Goal: Information Seeking & Learning: Learn about a topic

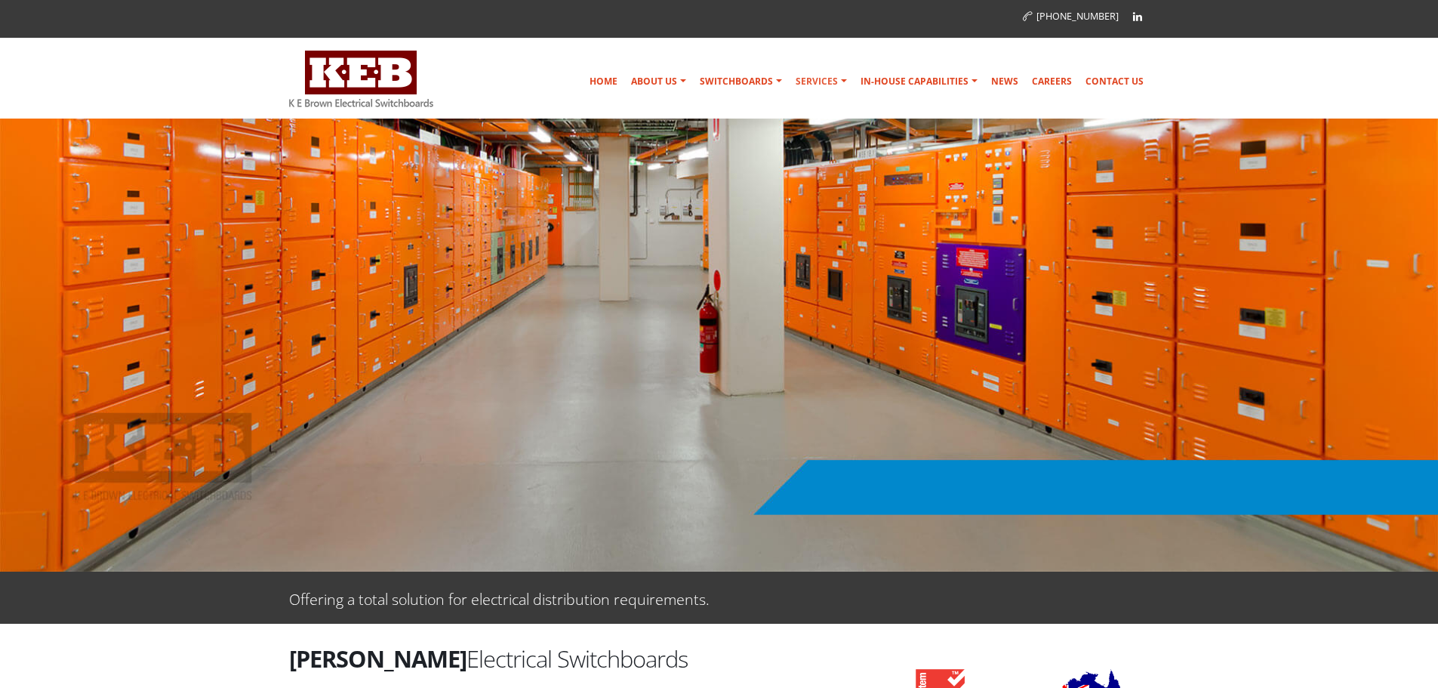
drag, startPoint x: 830, startPoint y: 75, endPoint x: 707, endPoint y: 259, distance: 221.3
click at [707, 259] on ul "K E BROWN: SWITCHBOARD PROFESSIONALS RECENT PROJECT: BARANGAROO, SYDNEY MAJOR P…" at bounding box center [719, 345] width 1438 height 453
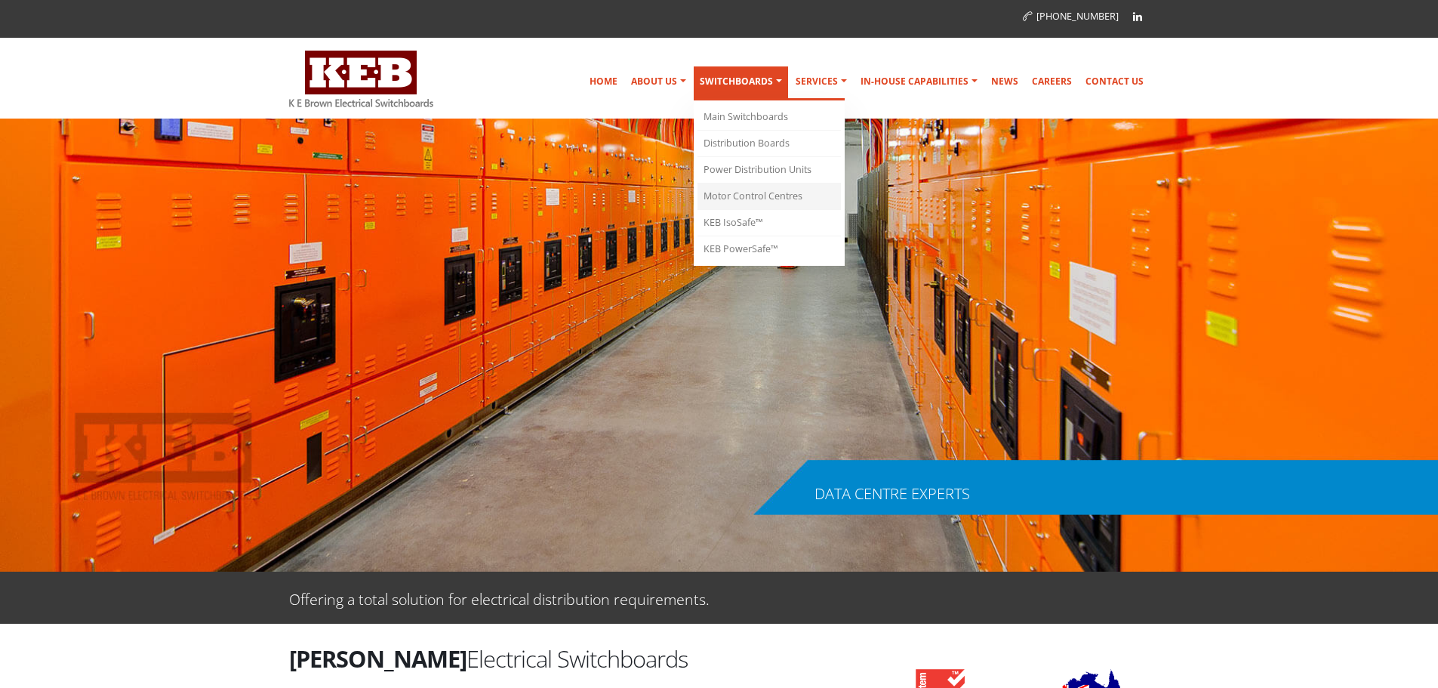
click at [780, 199] on link "Motor Control Centres" at bounding box center [769, 196] width 143 height 26
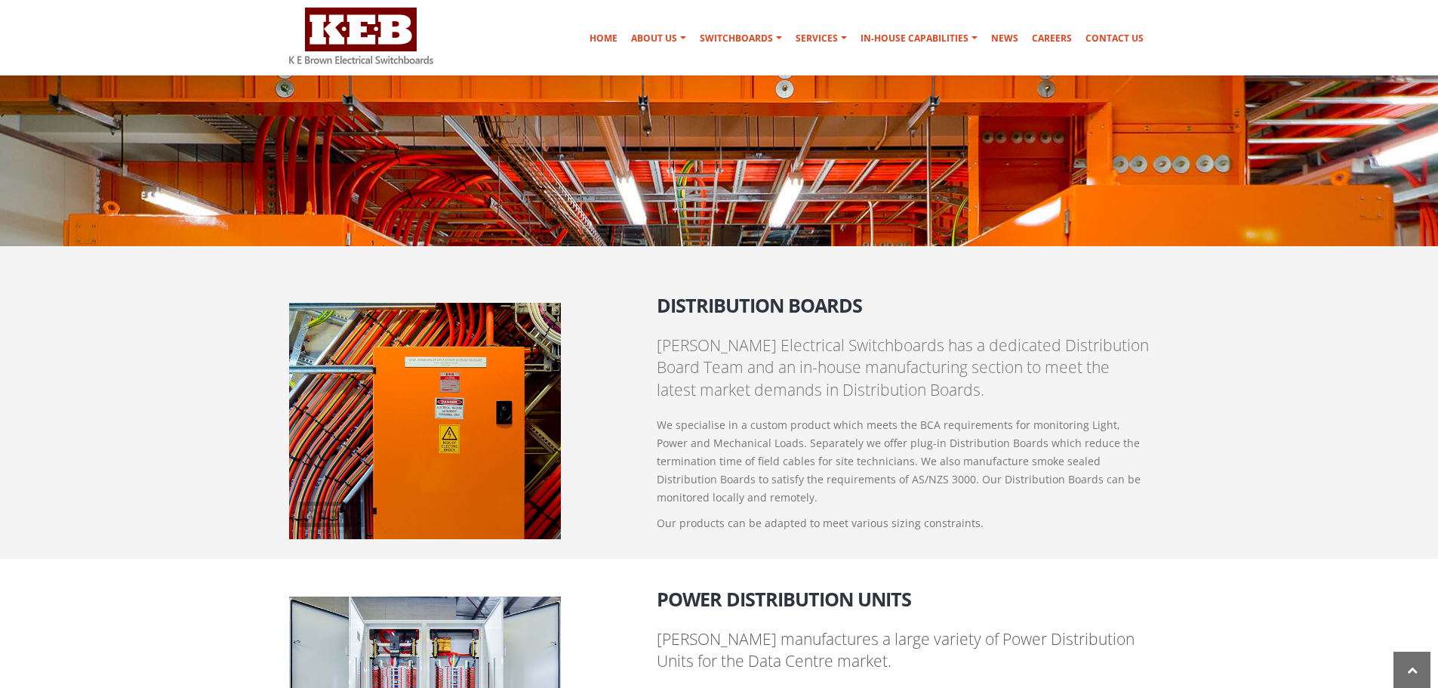
scroll to position [982, 0]
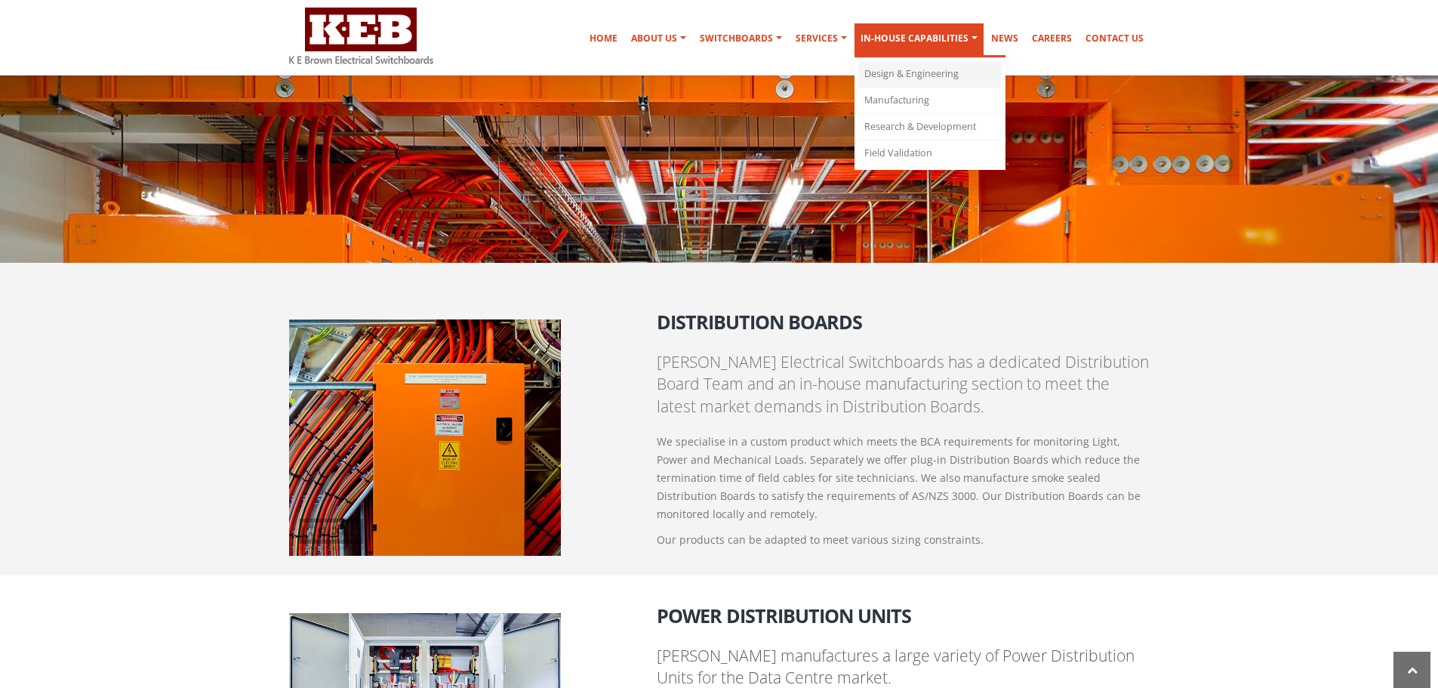
click at [912, 75] on link "Design & Engineering" at bounding box center [929, 74] width 143 height 26
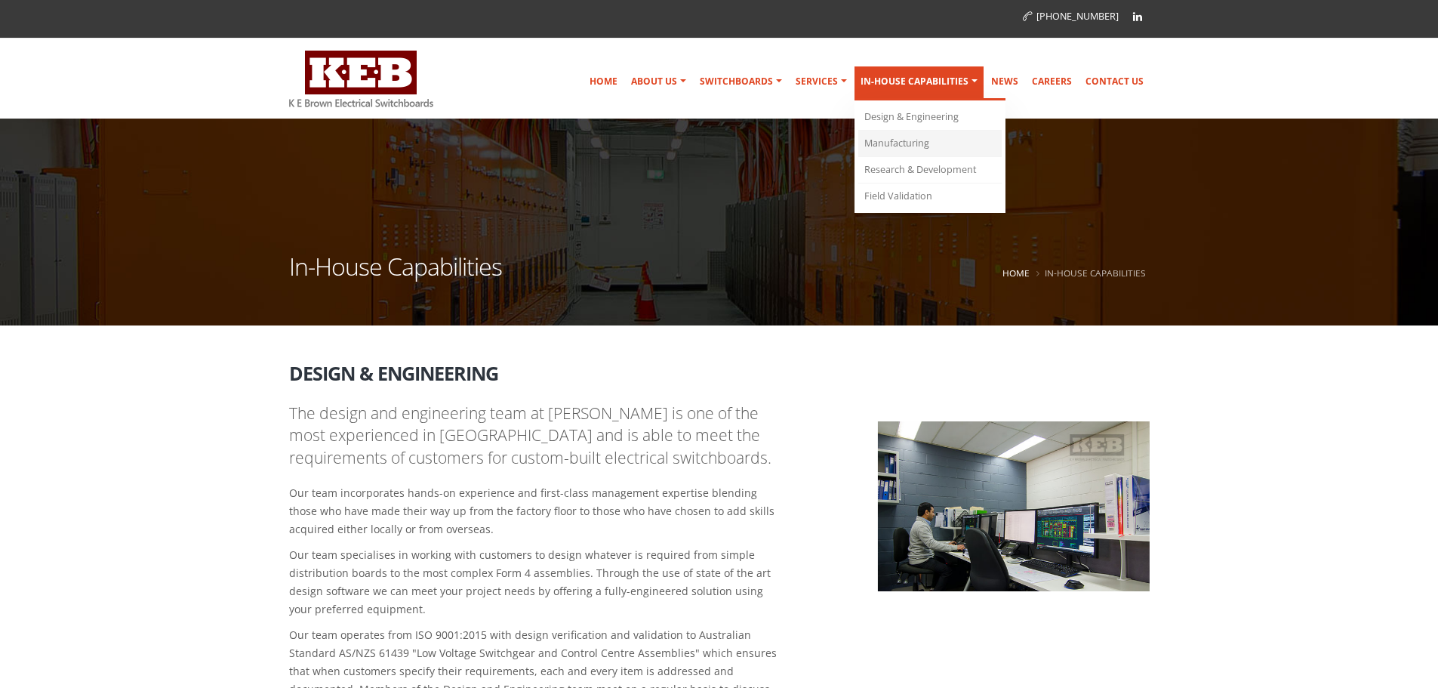
click at [916, 143] on link "Manufacturing" at bounding box center [929, 144] width 143 height 26
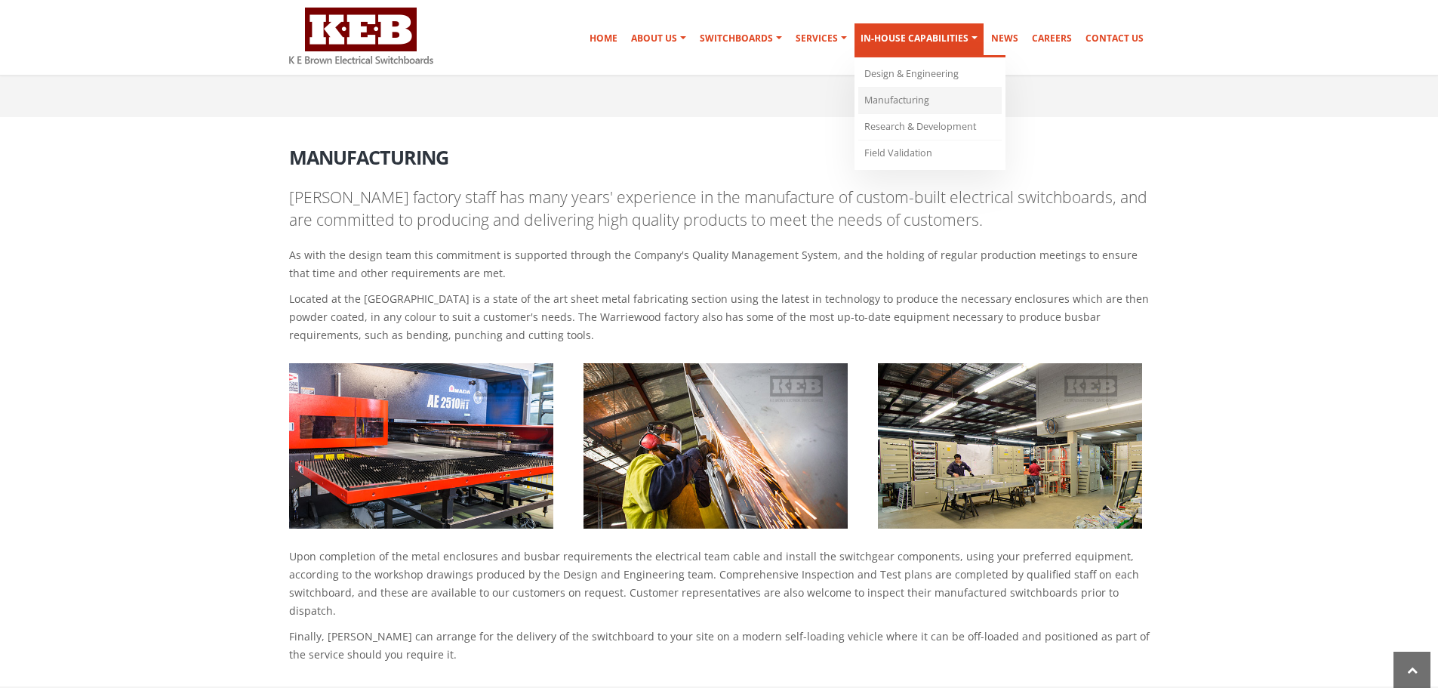
scroll to position [926, 0]
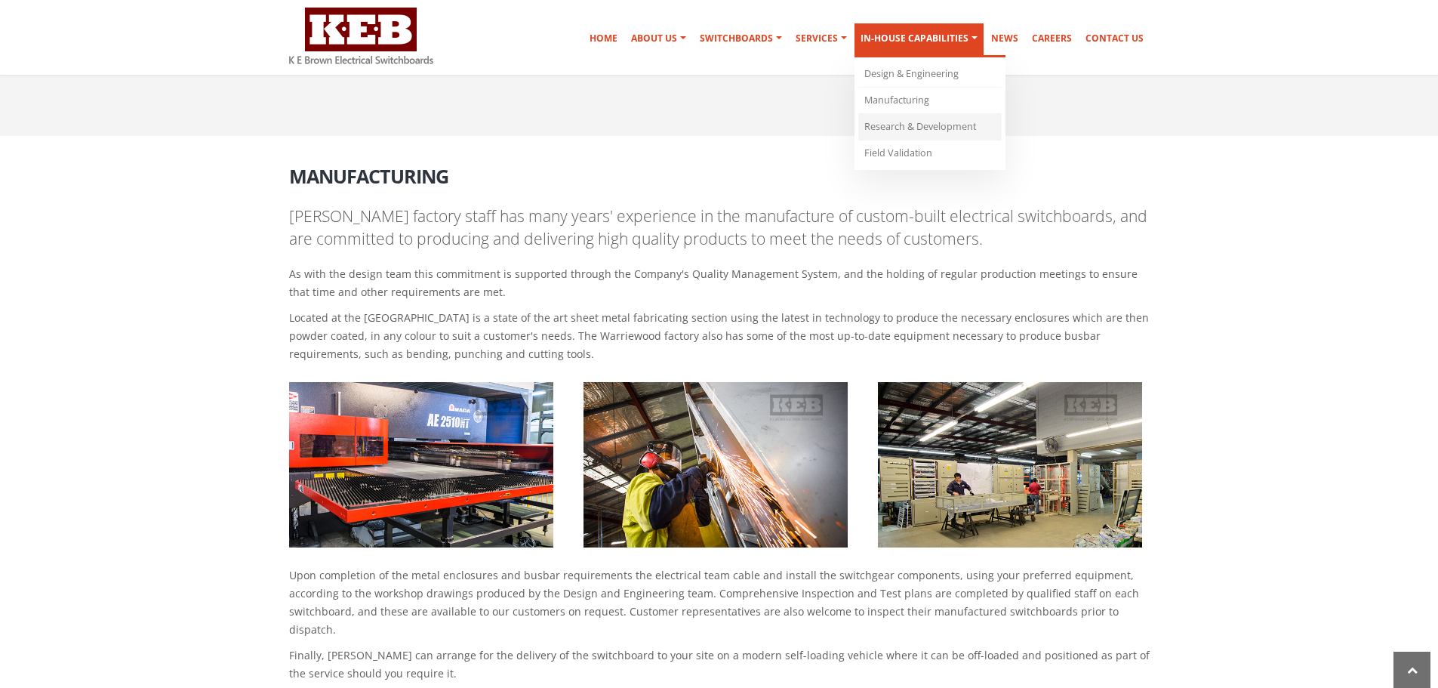
click at [898, 127] on link "Research & Development" at bounding box center [929, 127] width 143 height 26
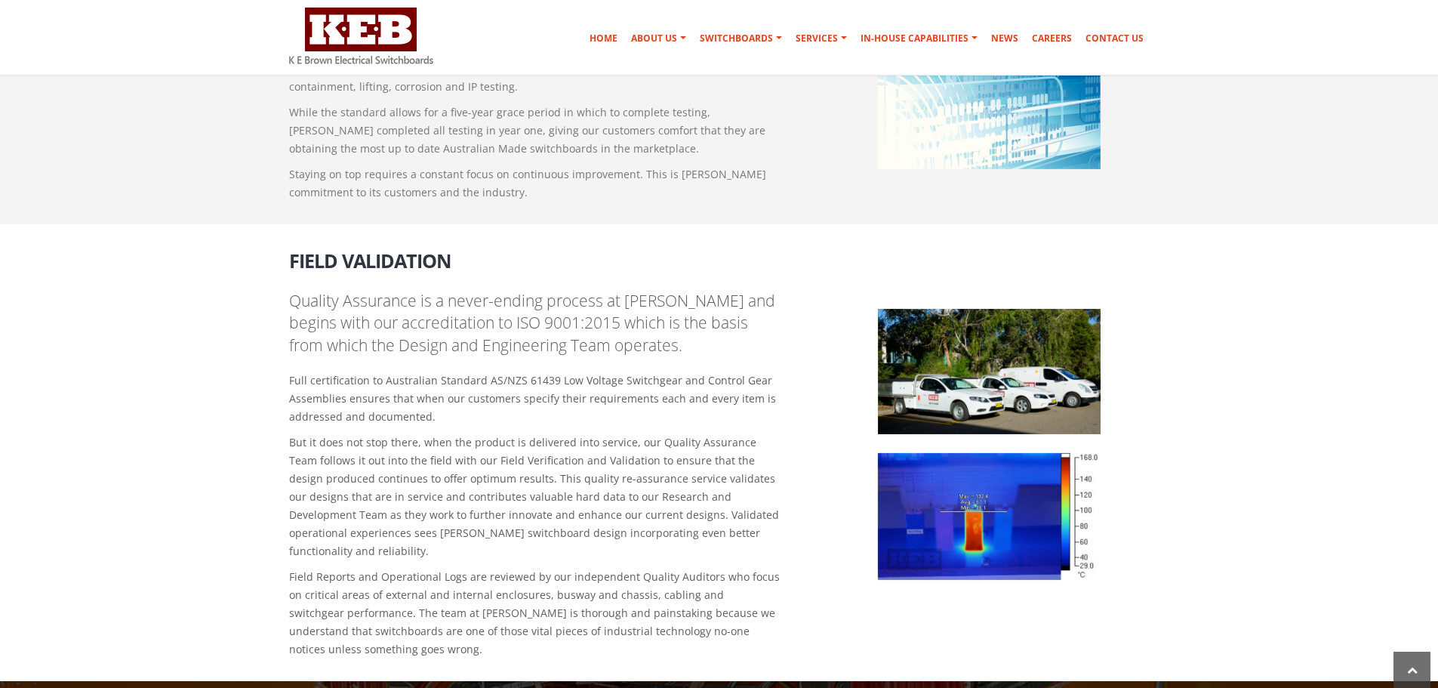
scroll to position [1417, 0]
